Goal: Check status: Check status

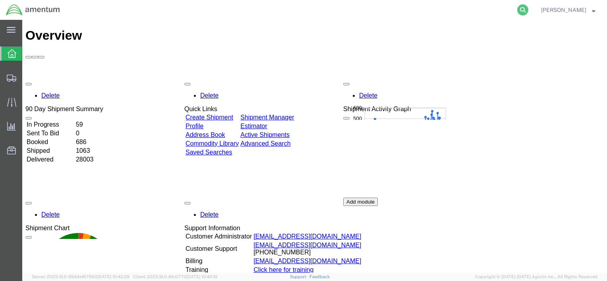
click at [527, 9] on icon at bounding box center [522, 9] width 11 height 11
click at [493, 10] on input "search" at bounding box center [397, 9] width 242 height 19
paste input "715850173989"
type input "715850173989"
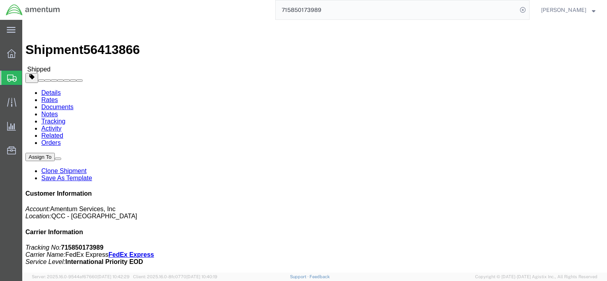
click link "Documents"
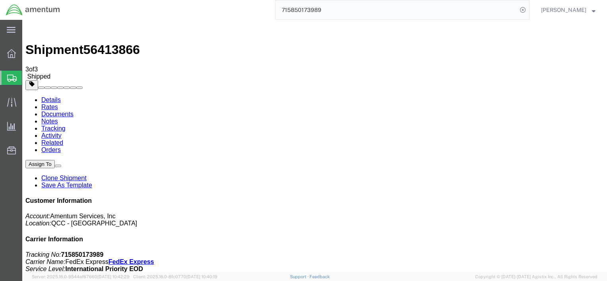
scroll to position [83, 0]
click at [51, 97] on link "Details" at bounding box center [50, 100] width 19 height 7
drag, startPoint x: 358, startPoint y: 120, endPoint x: 418, endPoint y: 123, distance: 60.5
click p "Customer Ref: RTS 391383557560=C-199017712 Master Tracking Number: 715850173989…"
drag, startPoint x: 421, startPoint y: 122, endPoint x: 430, endPoint y: -14, distance: 137.0
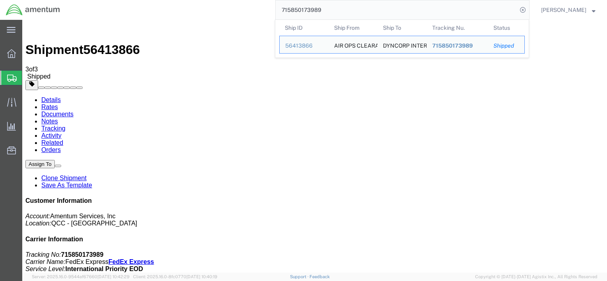
drag, startPoint x: 364, startPoint y: 15, endPoint x: 220, endPoint y: 14, distance: 144.6
click at [220, 14] on div "715850173989 Ship ID Ship From Ship To Tracking Nu. Status Ship ID 56413866 Shi…" at bounding box center [298, 10] width 464 height 20
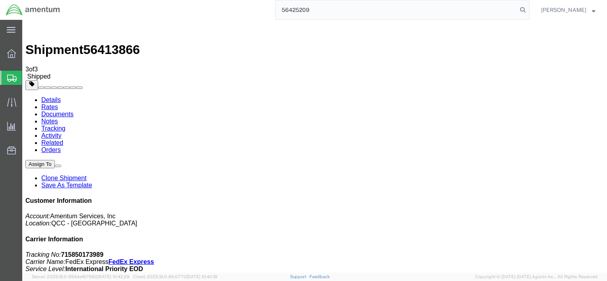
type input "56425209"
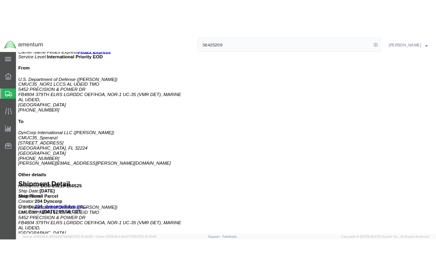
scroll to position [278, 0]
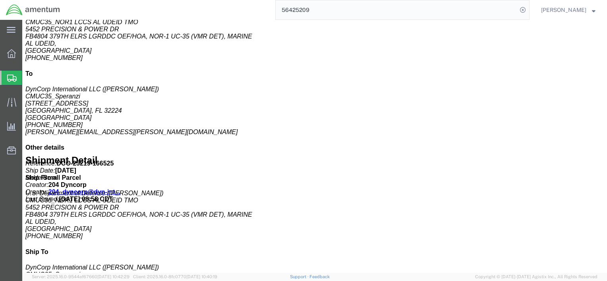
click b "300-1079-021"
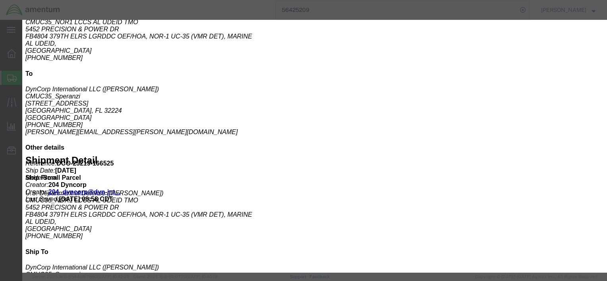
drag, startPoint x: 239, startPoint y: 44, endPoint x: 267, endPoint y: 44, distance: 28.2
click div "Pieces: 1.00 Each SKU: 300-1079-021"
copy b "300-1079-021"
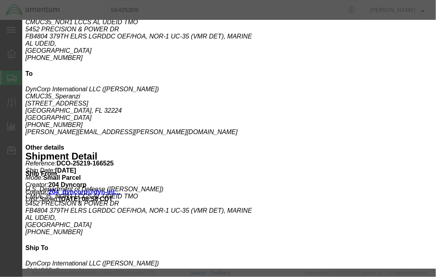
drag, startPoint x: 198, startPoint y: 110, endPoint x: 203, endPoint y: 110, distance: 4.8
click b "8523510000"
